Goal: Information Seeking & Learning: Learn about a topic

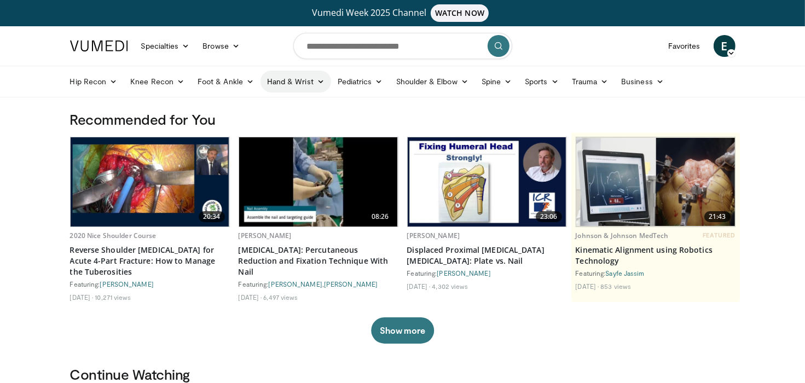
click at [297, 84] on link "Hand & Wrist" at bounding box center [296, 82] width 71 height 22
click at [286, 108] on link "Hand" at bounding box center [326, 108] width 130 height 18
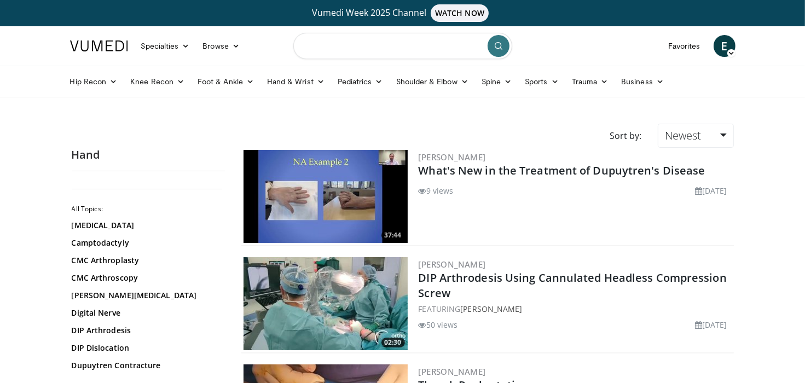
click at [379, 50] on input "Search topics, interventions" at bounding box center [402, 46] width 219 height 26
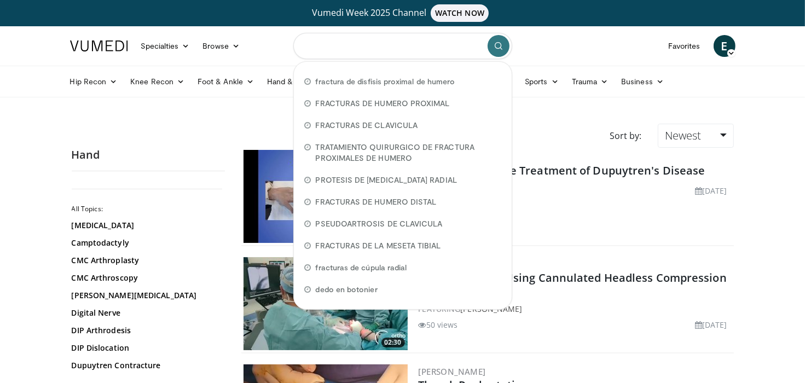
click at [379, 50] on input "Search topics, interventions" at bounding box center [402, 46] width 219 height 26
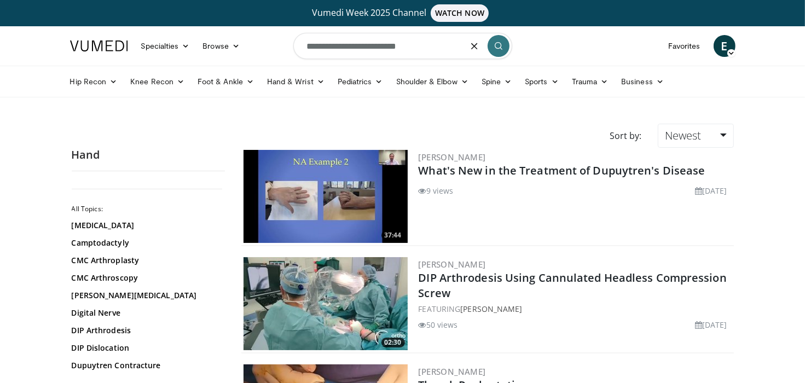
type input "**********"
click at [499, 45] on icon "submit" at bounding box center [498, 46] width 9 height 9
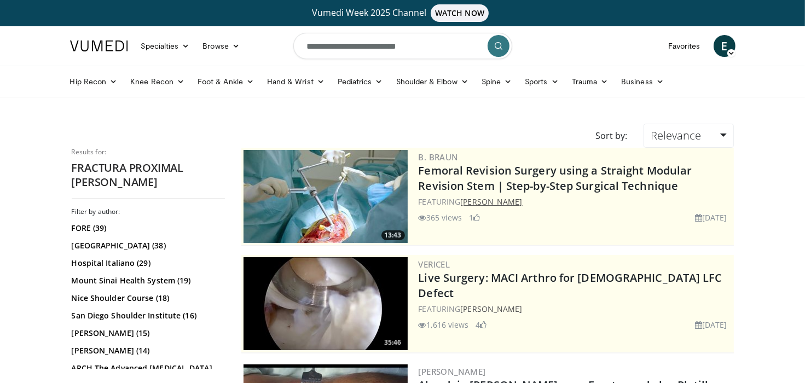
click at [486, 197] on link "Sebastian Meller" at bounding box center [491, 202] width 62 height 10
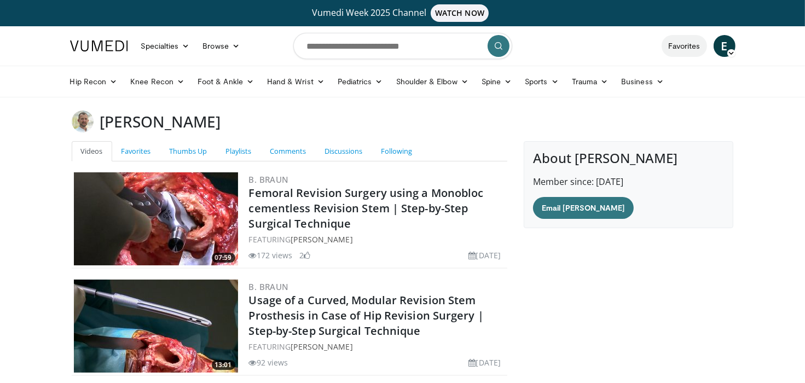
click at [679, 46] on link "Favorites" at bounding box center [684, 46] width 45 height 22
click at [299, 80] on link "Hand & Wrist" at bounding box center [296, 82] width 71 height 22
click at [280, 111] on link "Hand" at bounding box center [326, 108] width 130 height 18
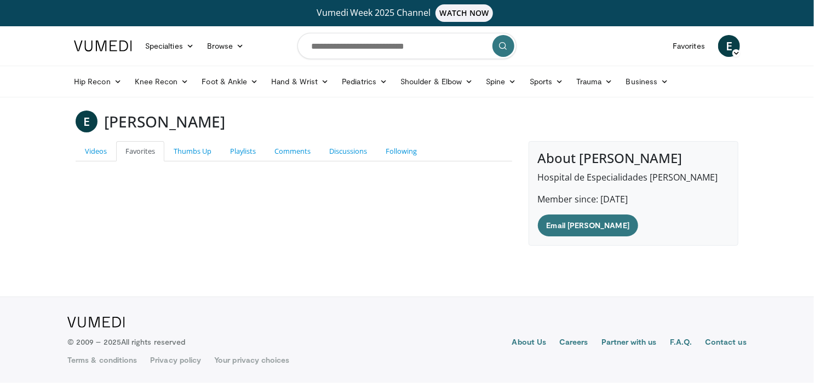
click at [502, 47] on icon "submit" at bounding box center [503, 46] width 9 height 9
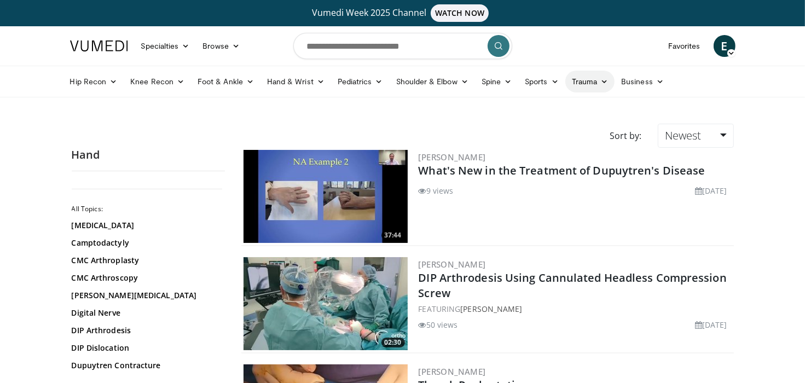
click at [586, 76] on link "Trauma" at bounding box center [591, 82] width 50 height 22
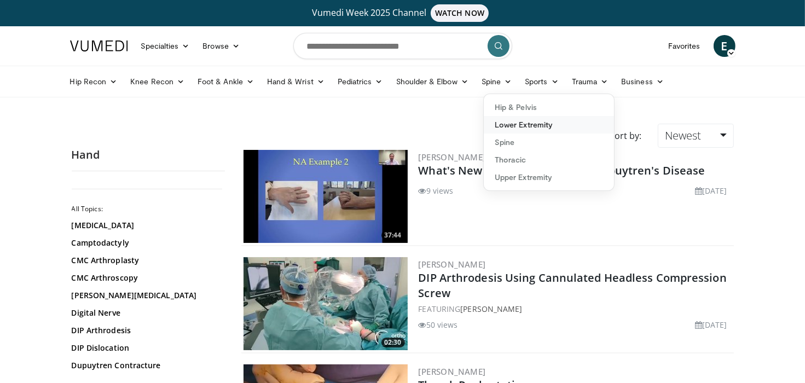
click at [545, 123] on link "Lower Extremity" at bounding box center [549, 125] width 130 height 18
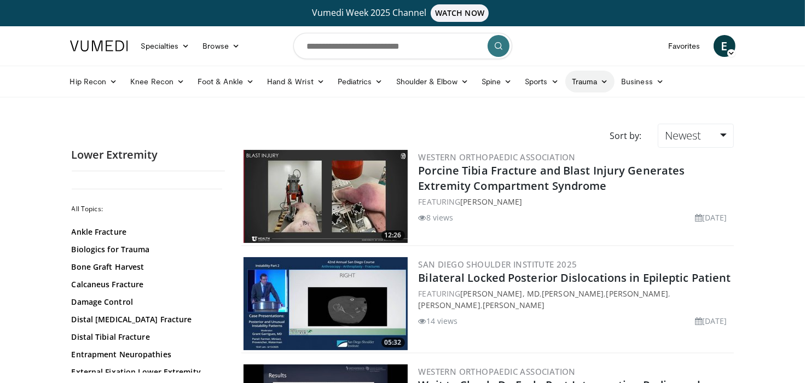
click at [585, 76] on link "Trauma" at bounding box center [591, 82] width 50 height 22
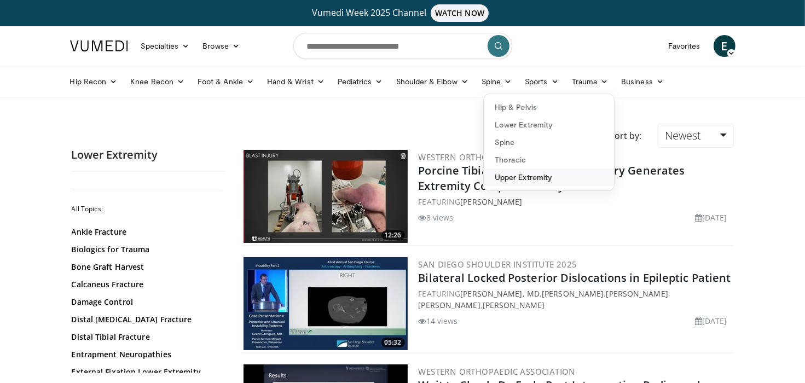
click at [530, 177] on link "Upper Extremity" at bounding box center [549, 178] width 130 height 18
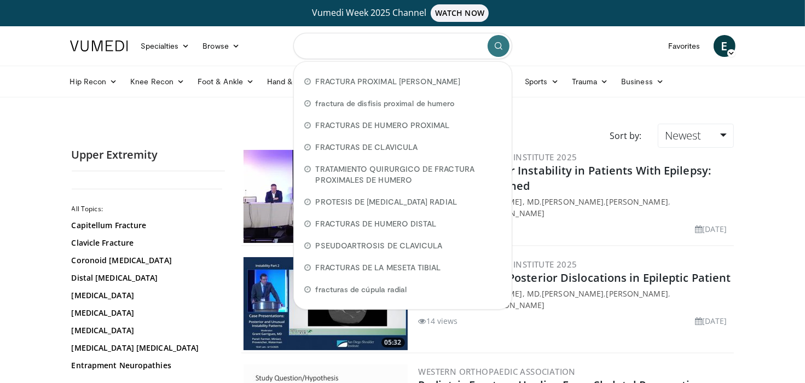
click at [435, 42] on input "Search topics, interventions" at bounding box center [402, 46] width 219 height 26
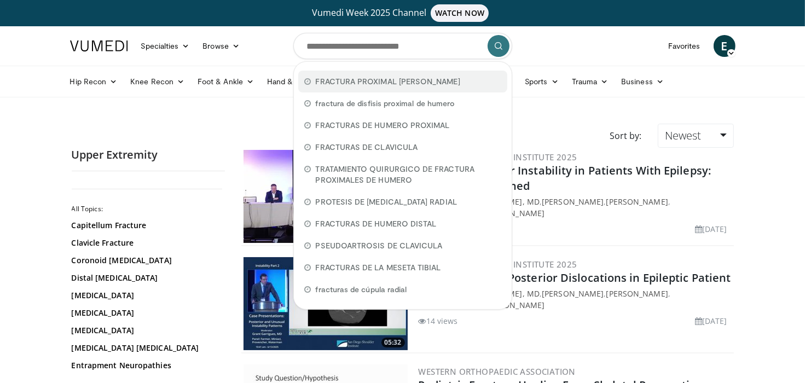
click at [424, 76] on span "FRACTURA PROXIMAL [PERSON_NAME]" at bounding box center [388, 81] width 145 height 11
type input "**********"
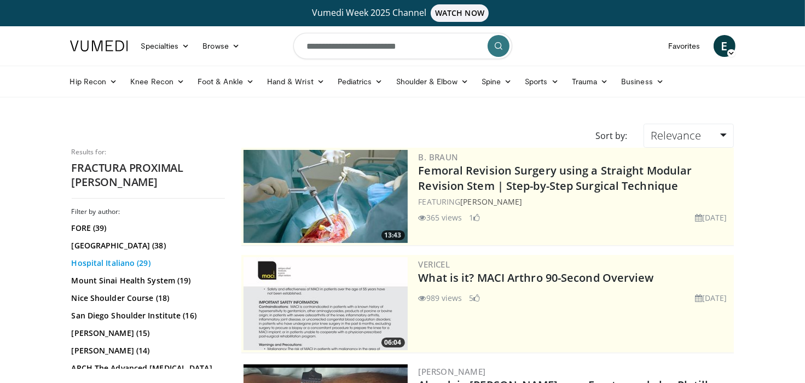
click at [116, 262] on link "Hospital Italiano (29)" at bounding box center [147, 263] width 151 height 11
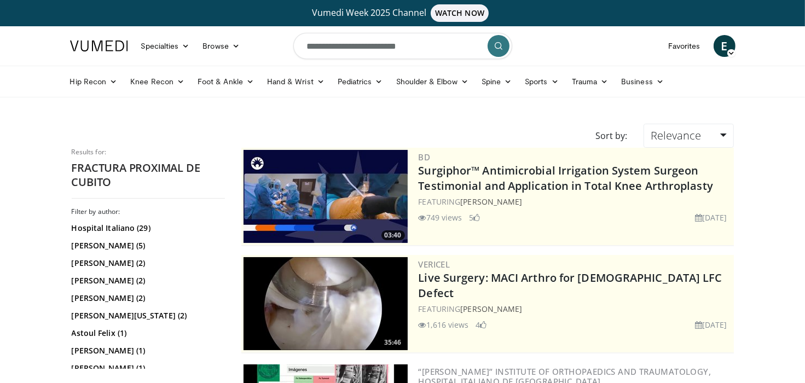
click at [504, 48] on button "submit" at bounding box center [499, 46] width 22 height 22
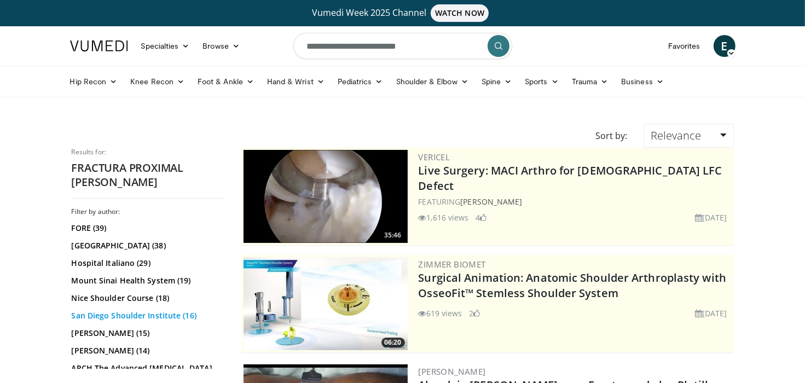
click at [162, 315] on link "San Diego Shoulder Institute (16)" at bounding box center [147, 315] width 151 height 11
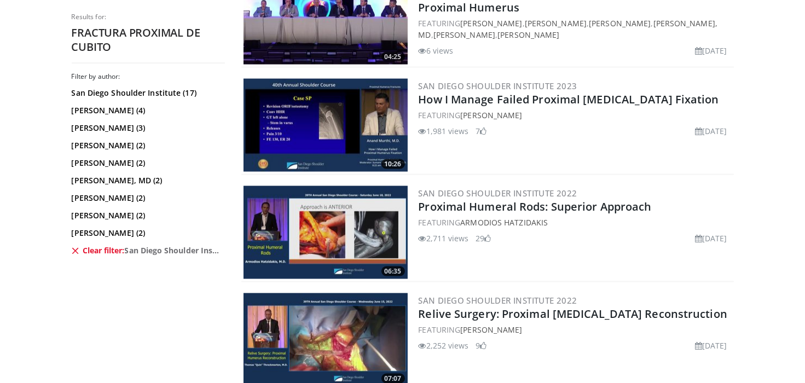
scroll to position [1800, 0]
